Goal: Book appointment/travel/reservation

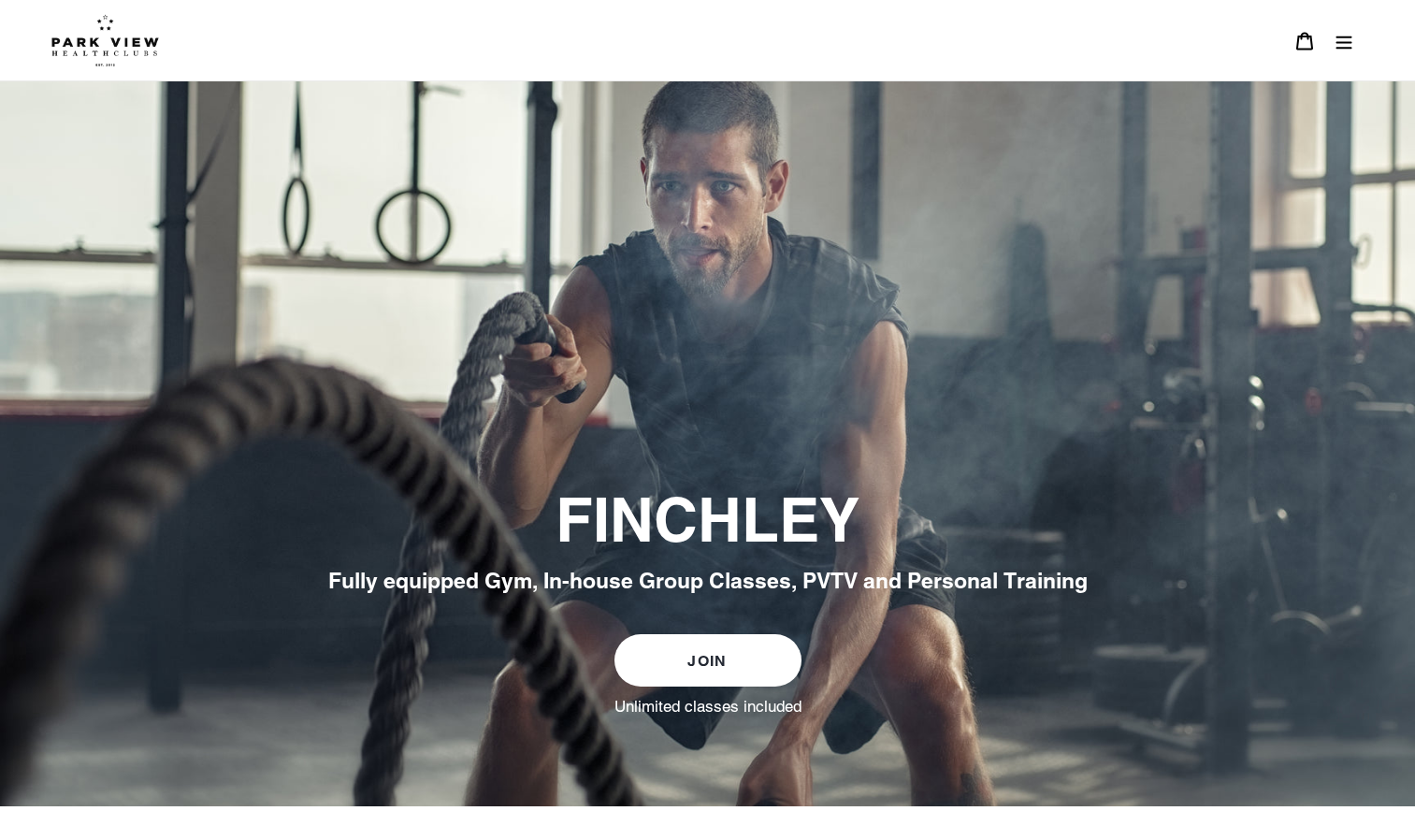
click at [1345, 38] on icon "Menu" at bounding box center [1344, 42] width 16 height 13
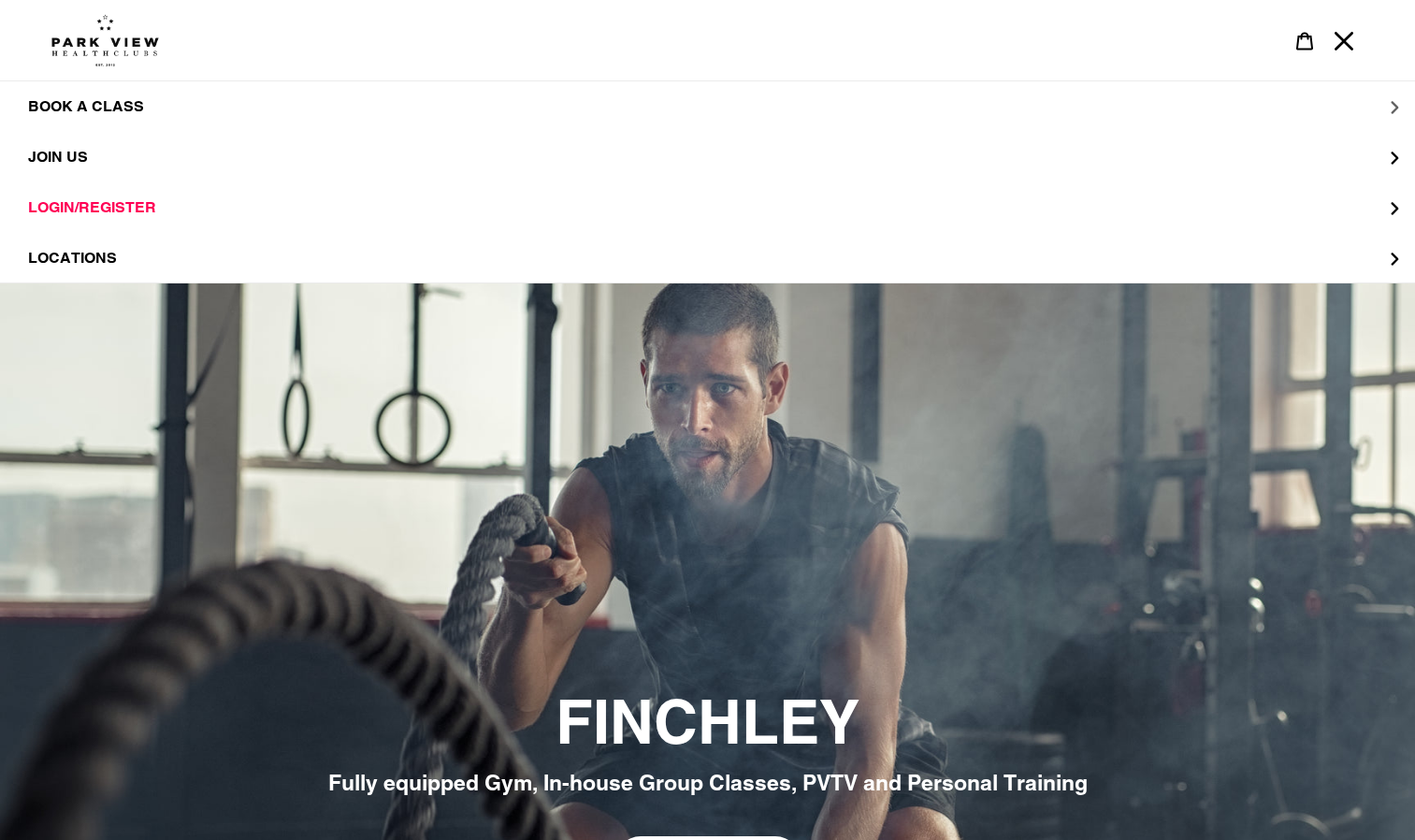
click at [54, 101] on span "BOOK A CLASS" at bounding box center [86, 107] width 116 height 19
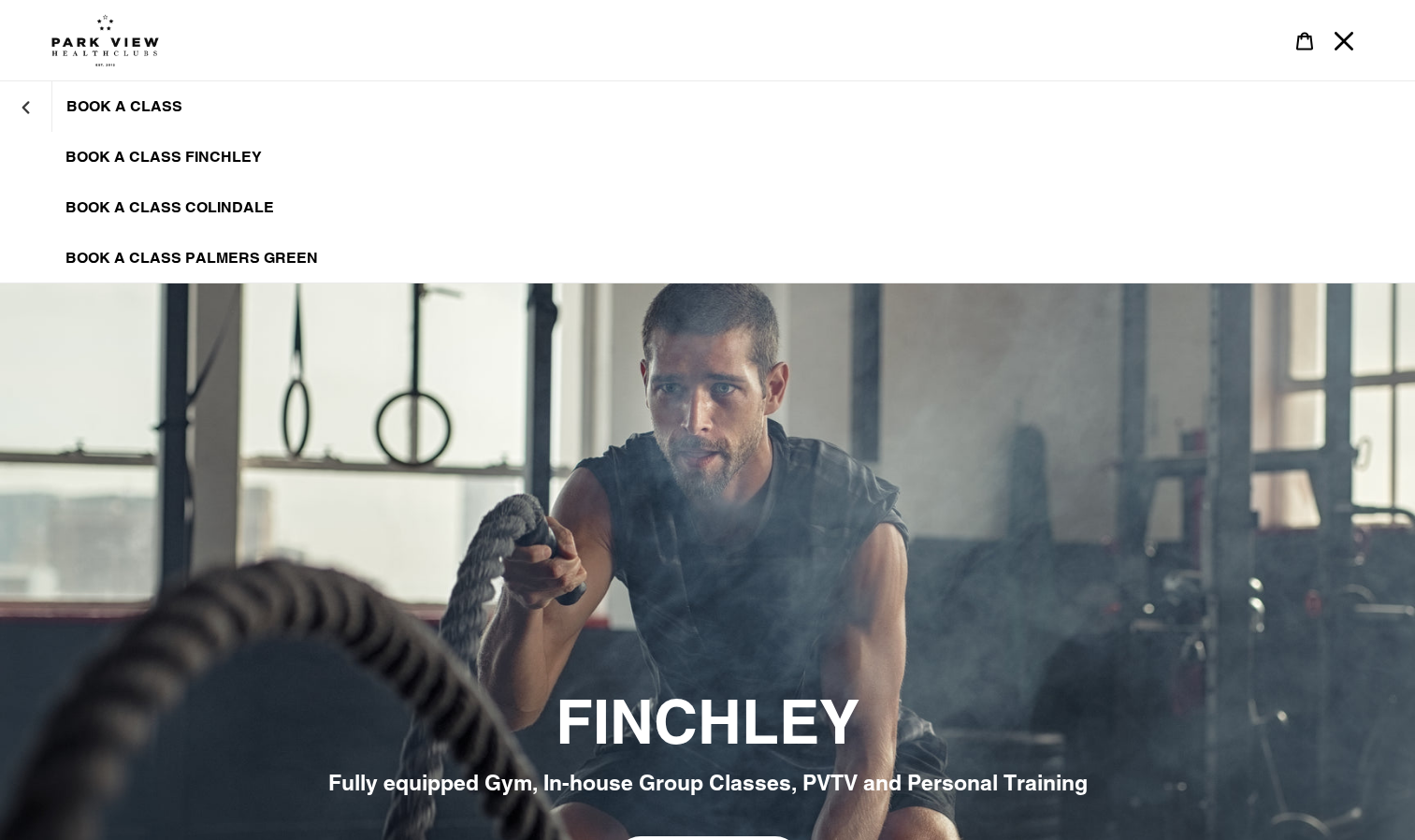
click at [87, 153] on span "BOOK A CLASS FINCHLEY" at bounding box center [163, 157] width 196 height 19
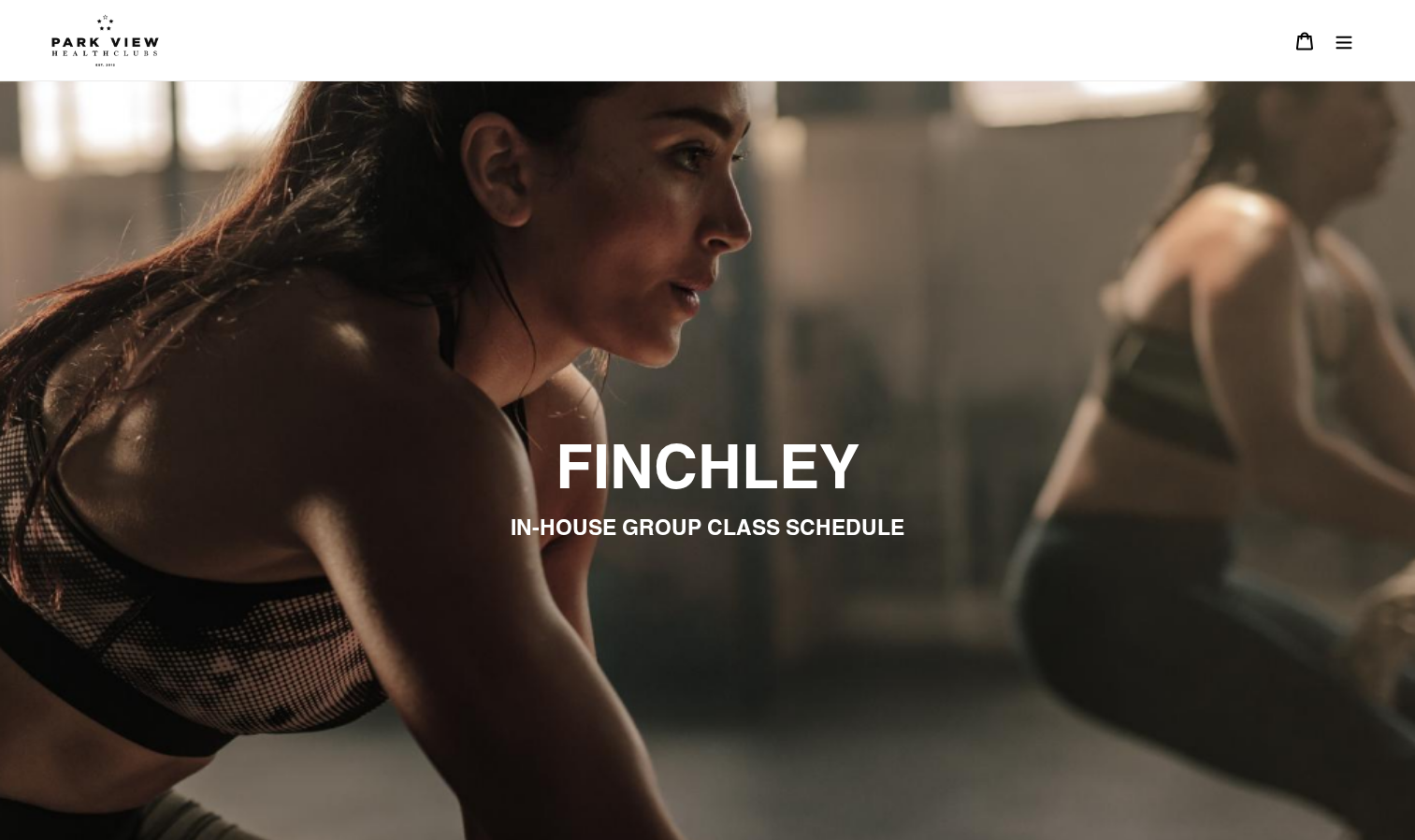
click at [1342, 42] on icon "Menu" at bounding box center [1344, 42] width 16 height 13
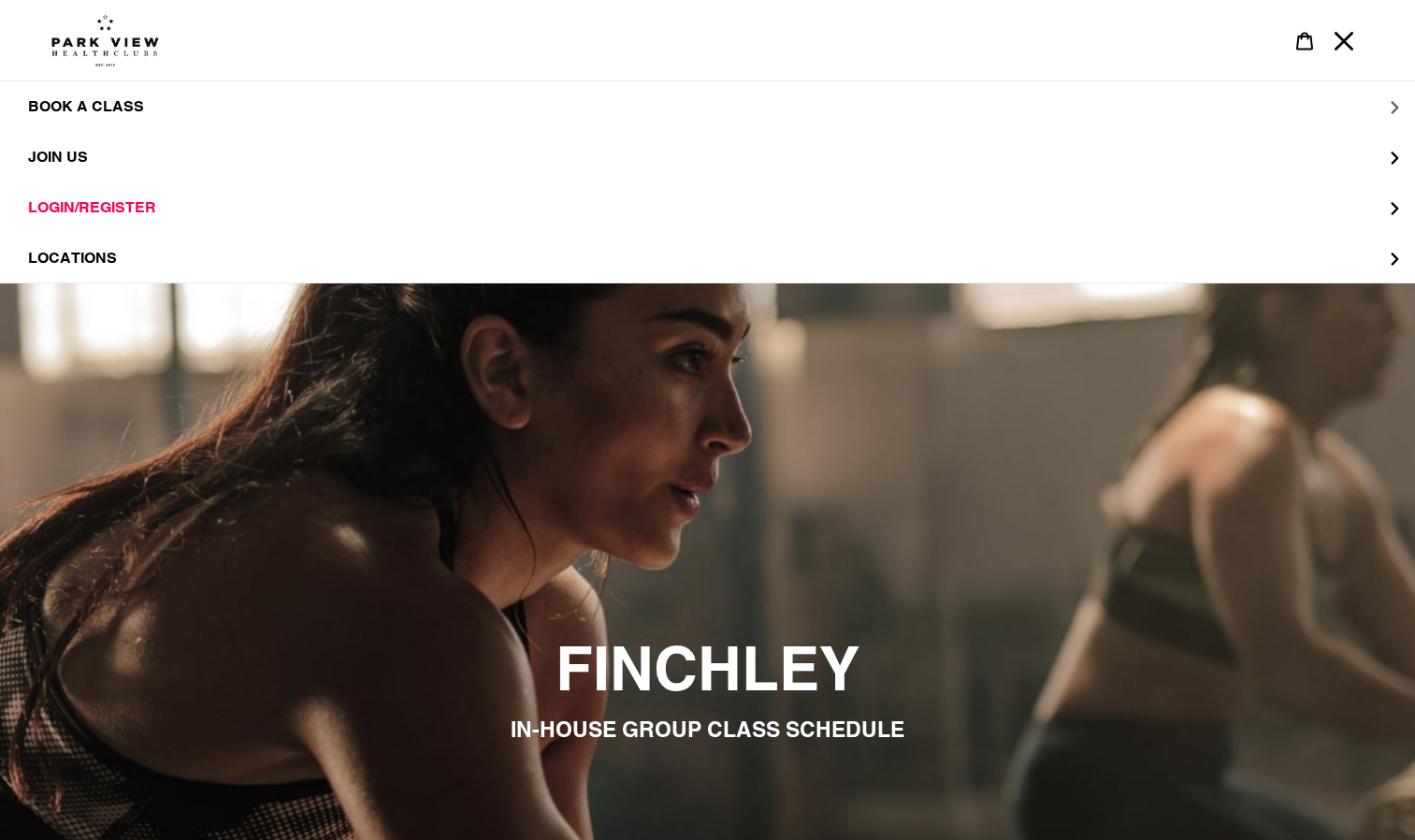
click at [99, 105] on span "BOOK A CLASS" at bounding box center [86, 106] width 116 height 18
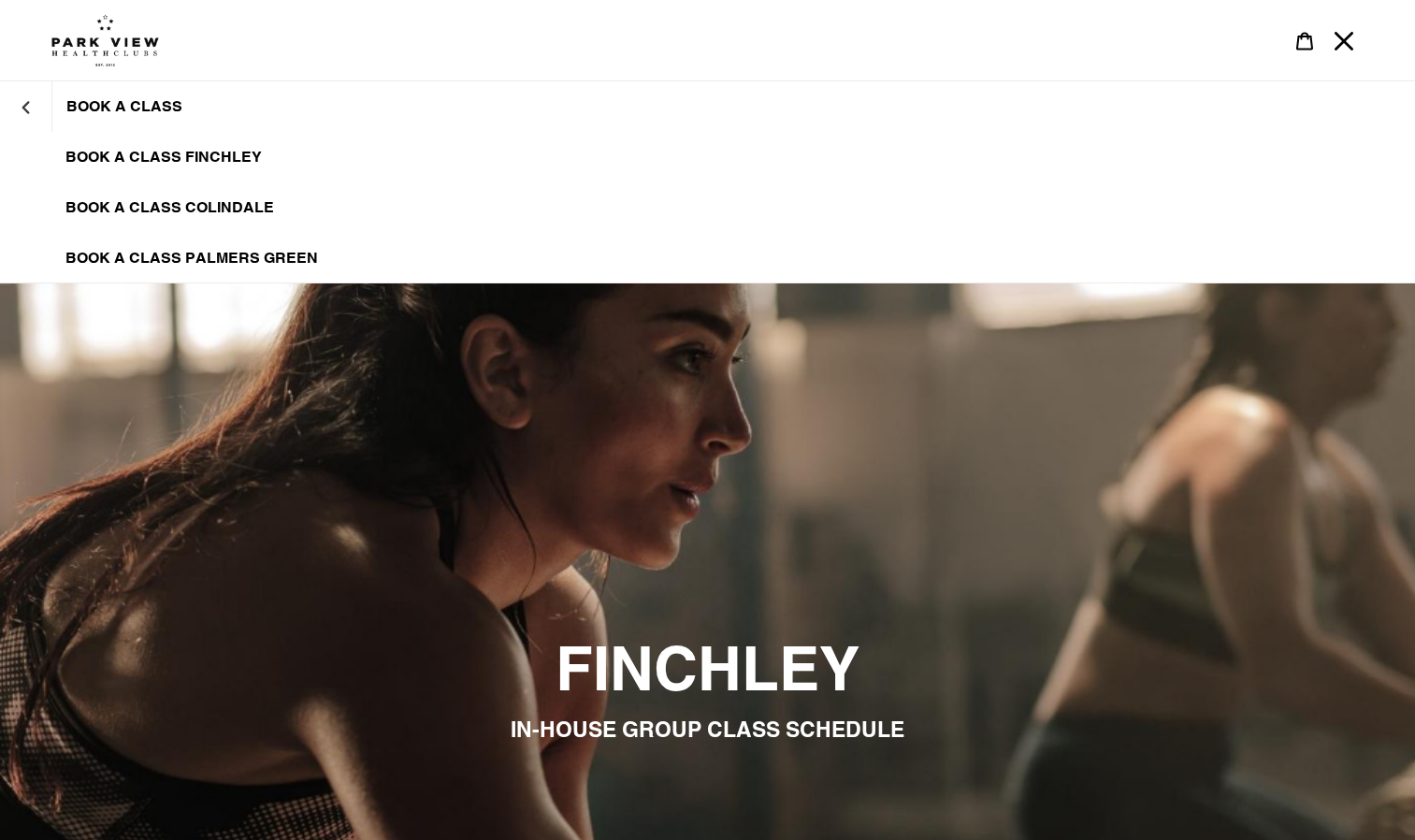
click at [164, 156] on span "BOOK A CLASS FINCHLEY" at bounding box center [163, 157] width 196 height 19
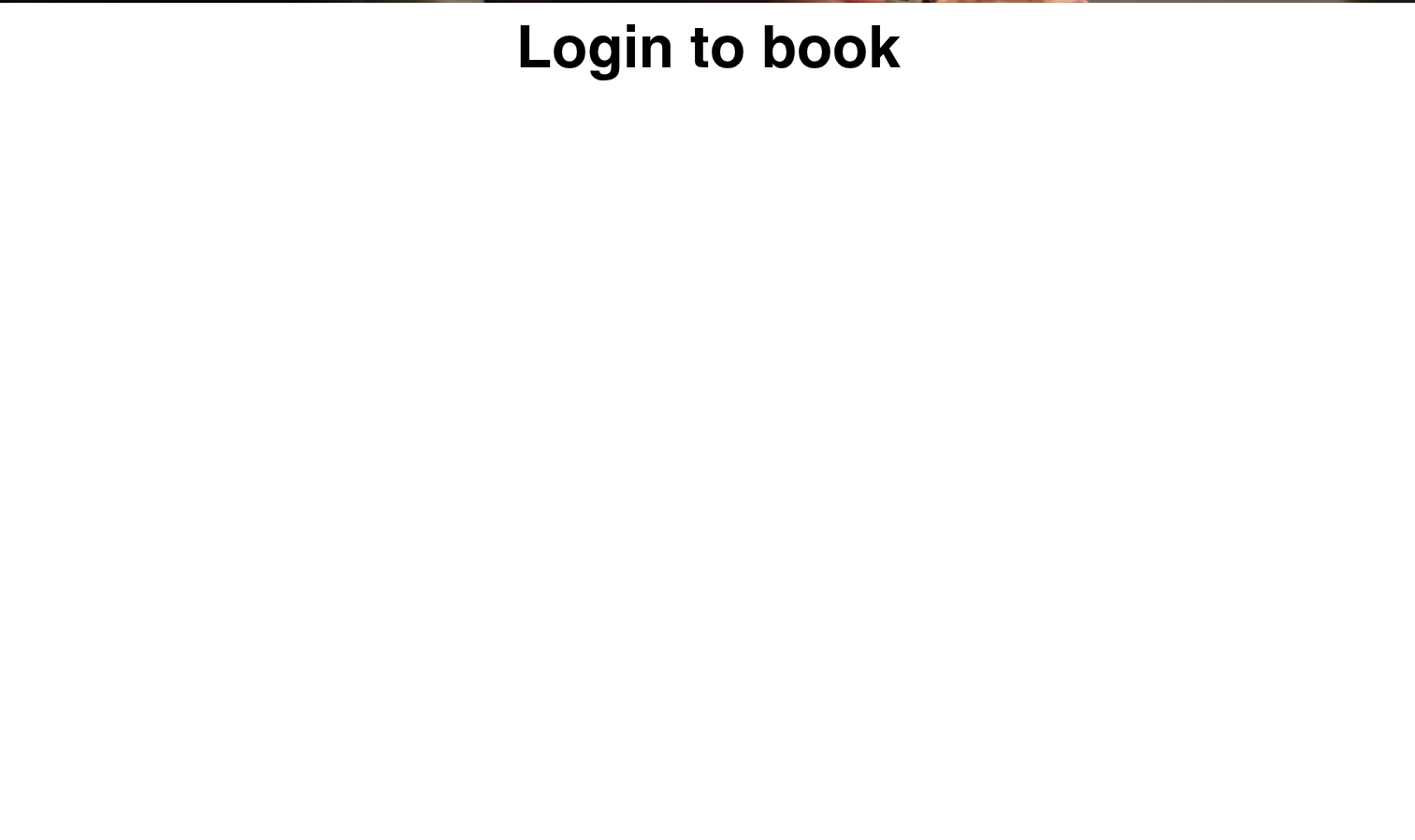
scroll to position [1008, 0]
